Goal: Transaction & Acquisition: Purchase product/service

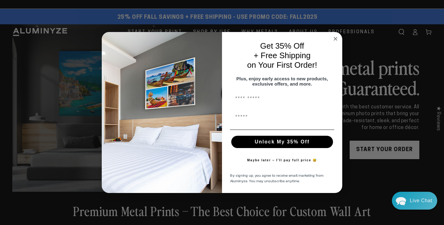
click at [337, 37] on circle "Close dialog" at bounding box center [335, 38] width 7 height 7
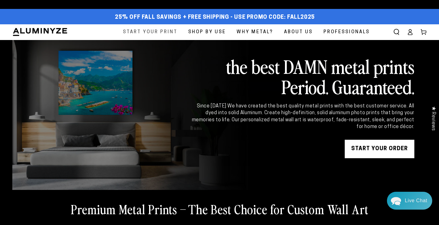
click at [154, 31] on span "Start Your Print" at bounding box center [150, 32] width 55 height 8
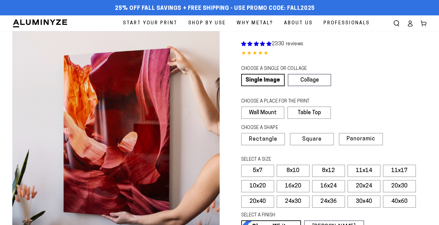
select select "**********"
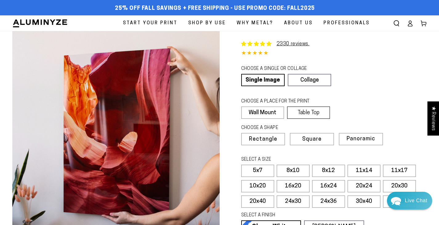
click at [315, 112] on label "Table Top" at bounding box center [308, 113] width 43 height 12
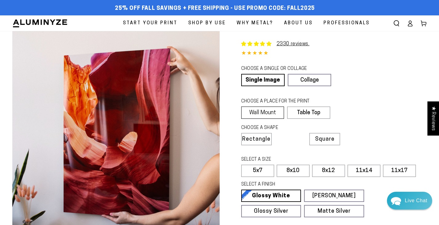
click at [264, 110] on label "Wall Mount" at bounding box center [262, 113] width 43 height 12
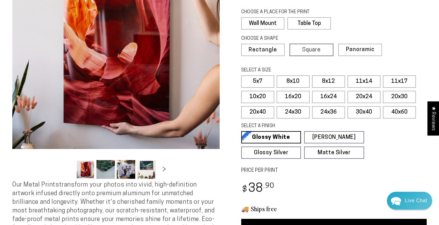
scroll to position [92, 0]
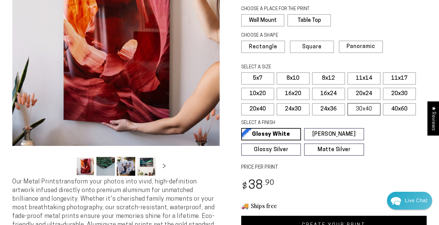
click at [367, 106] on label "30x40" at bounding box center [364, 109] width 33 height 12
click at [325, 111] on label "24x36" at bounding box center [328, 109] width 33 height 12
click at [289, 112] on label "24x30" at bounding box center [293, 109] width 33 height 12
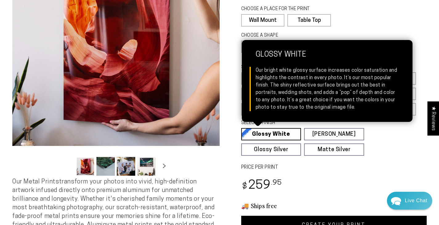
click at [278, 130] on link "Glossy White Glossy White Our bright white glossy surface increases color satur…" at bounding box center [271, 134] width 60 height 12
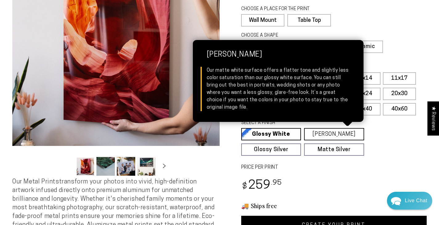
click at [329, 135] on link "[PERSON_NAME] Matte White Our matte white surface offers a flatter tone and sli…" at bounding box center [334, 134] width 60 height 12
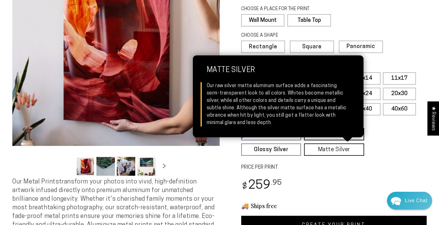
click at [331, 151] on link "Matte Silver Matte Silver Our raw silver matte aluminum surface adds a fascinat…" at bounding box center [334, 150] width 60 height 12
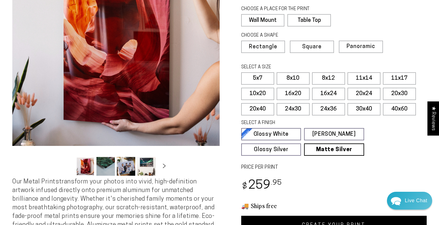
click at [111, 164] on button "Load image 2 in gallery view" at bounding box center [105, 166] width 18 height 19
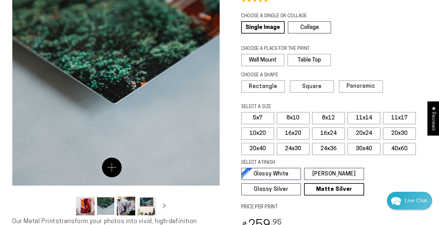
scroll to position [62, 0]
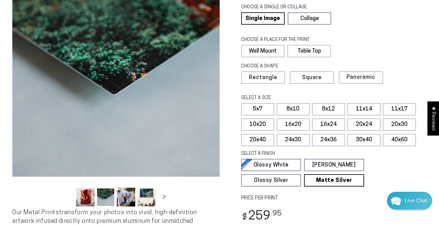
click at [128, 201] on button "Load image 3 in gallery view" at bounding box center [126, 197] width 18 height 19
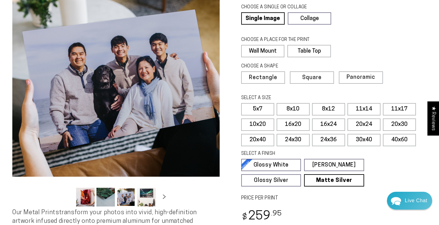
click at [141, 198] on button "Load image 4 in gallery view" at bounding box center [146, 197] width 18 height 19
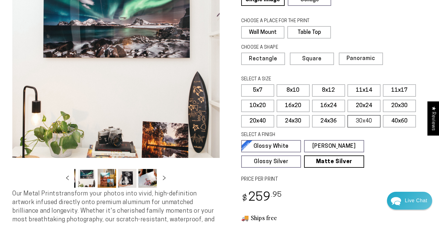
scroll to position [92, 0]
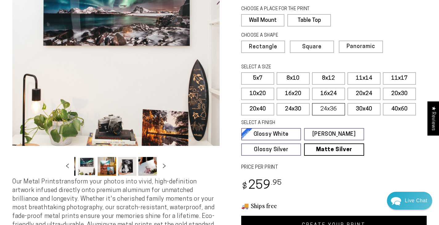
click at [334, 109] on label "24x36" at bounding box center [328, 109] width 33 height 12
click at [369, 107] on label "30x40" at bounding box center [364, 109] width 33 height 12
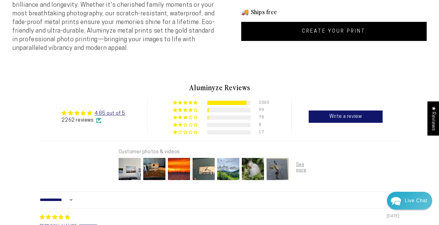
scroll to position [401, 0]
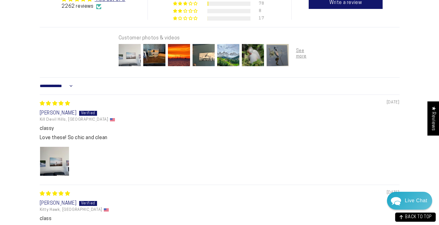
click at [132, 60] on img at bounding box center [129, 55] width 25 height 25
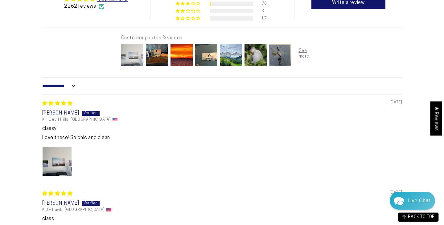
scroll to position [403, 0]
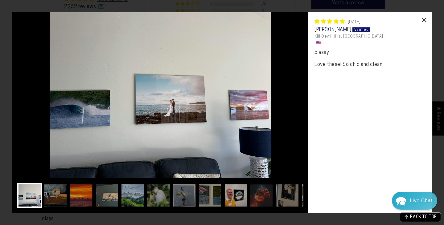
click at [421, 17] on div "×" at bounding box center [424, 19] width 15 height 15
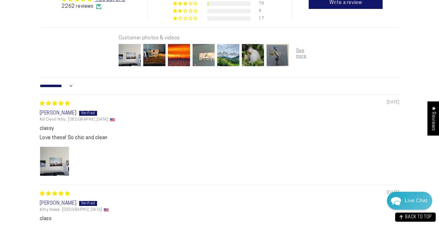
click at [206, 60] on img at bounding box center [203, 55] width 25 height 25
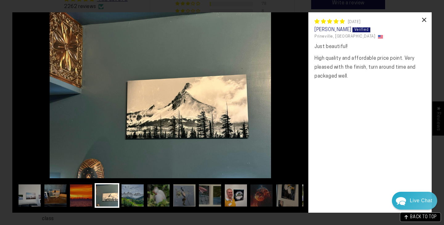
click at [422, 16] on div "×" at bounding box center [424, 19] width 15 height 15
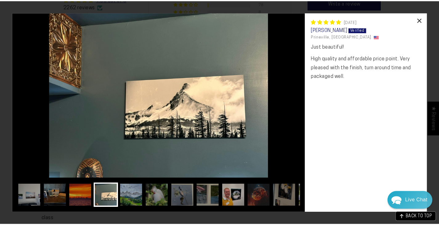
scroll to position [401, 0]
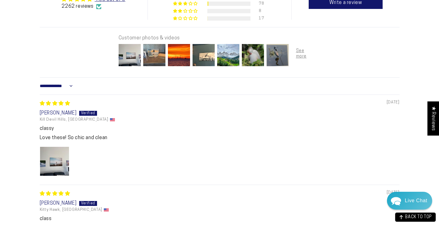
click at [158, 67] on img at bounding box center [154, 55] width 25 height 25
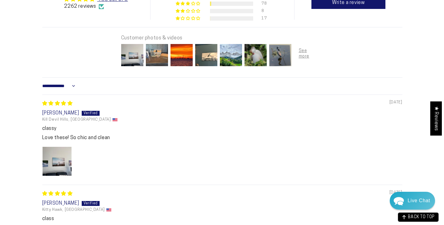
scroll to position [403, 0]
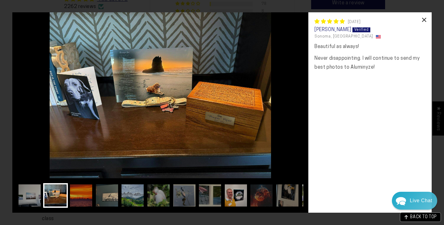
click at [421, 18] on div "×" at bounding box center [424, 19] width 15 height 15
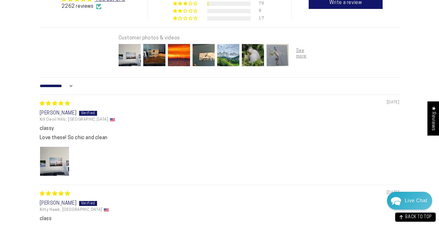
click at [269, 64] on img at bounding box center [277, 55] width 25 height 25
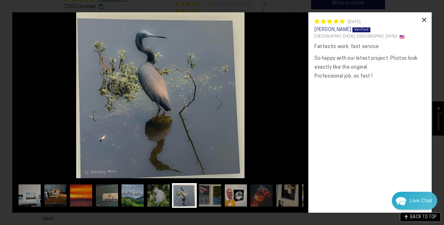
click at [422, 18] on div "×" at bounding box center [424, 19] width 15 height 15
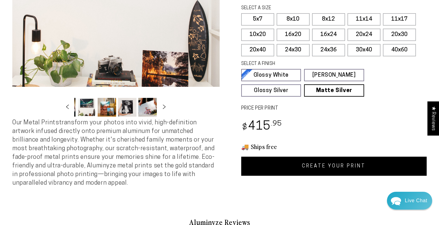
scroll to position [154, 0]
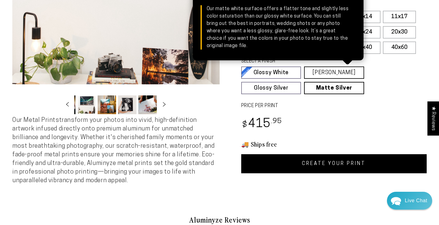
click at [332, 70] on link "[PERSON_NAME] Matte White Our matte white surface offers a flatter tone and sli…" at bounding box center [334, 73] width 60 height 12
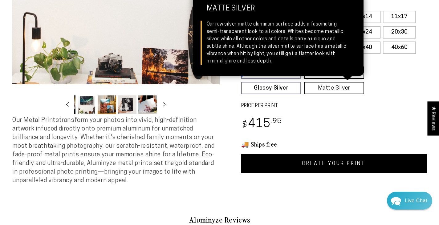
click at [325, 92] on link "Matte Silver Matte Silver Our raw silver matte aluminum surface adds a fascinat…" at bounding box center [334, 88] width 60 height 12
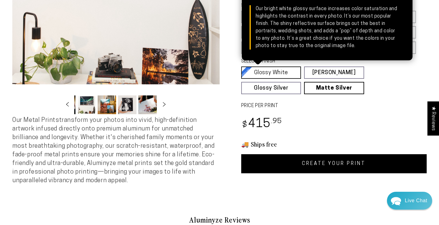
click at [282, 74] on link "Glossy White Glossy White Our bright white glossy surface increases color satur…" at bounding box center [271, 73] width 60 height 12
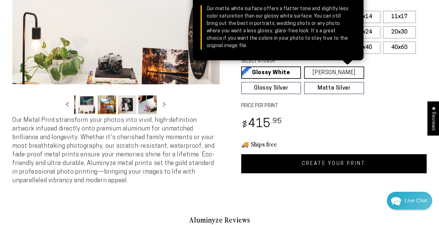
click at [311, 70] on link "[PERSON_NAME] Matte White Our matte white surface offers a flatter tone and sli…" at bounding box center [334, 73] width 60 height 12
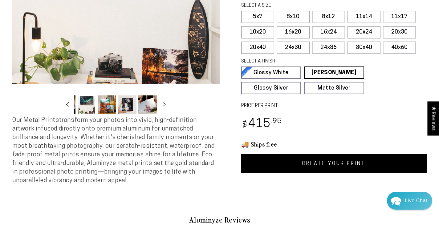
click at [310, 164] on link "CREATE YOUR PRINT" at bounding box center [334, 163] width 186 height 19
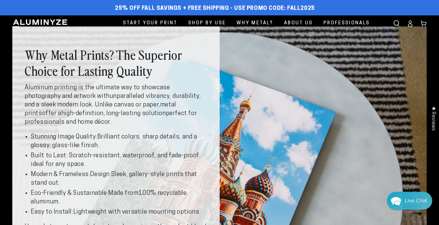
click at [53, 22] on img at bounding box center [39, 23] width 55 height 9
